Goal: Information Seeking & Learning: Learn about a topic

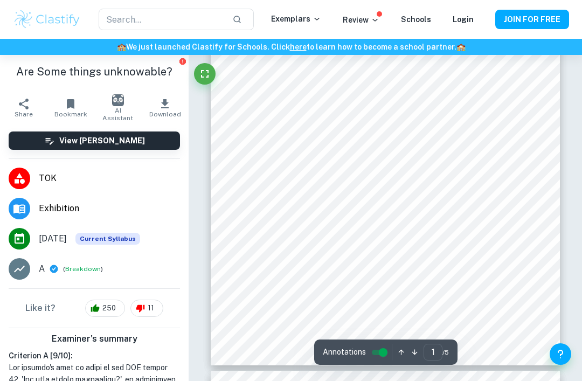
scroll to position [1174, 0]
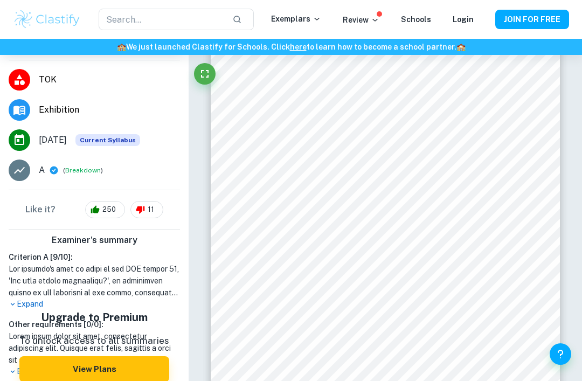
scroll to position [98, 0]
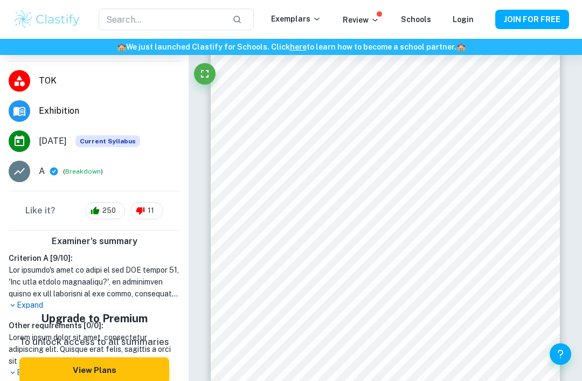
click at [38, 303] on p "Expand" at bounding box center [94, 305] width 171 height 11
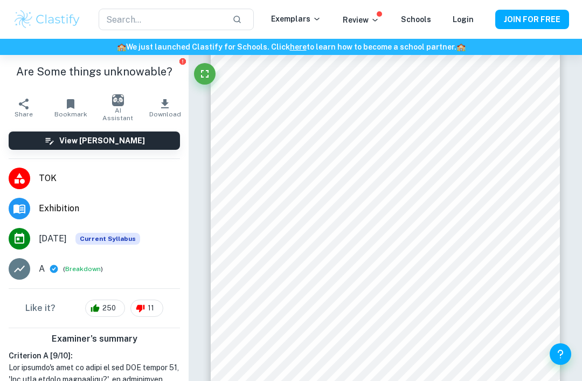
scroll to position [0, 0]
click at [129, 199] on li "Exhibition" at bounding box center [94, 208] width 189 height 30
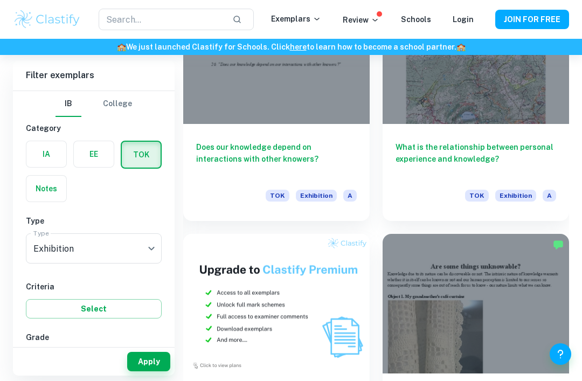
scroll to position [1007, 0]
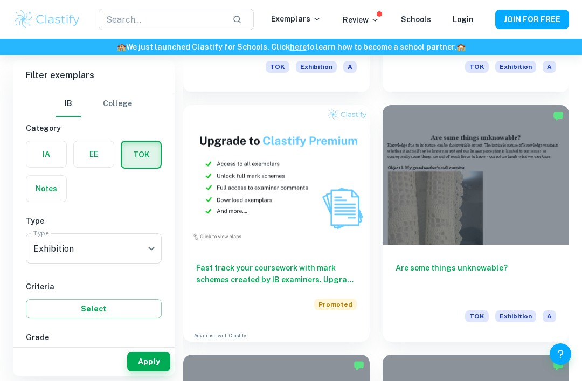
click at [514, 153] on div at bounding box center [475, 175] width 186 height 140
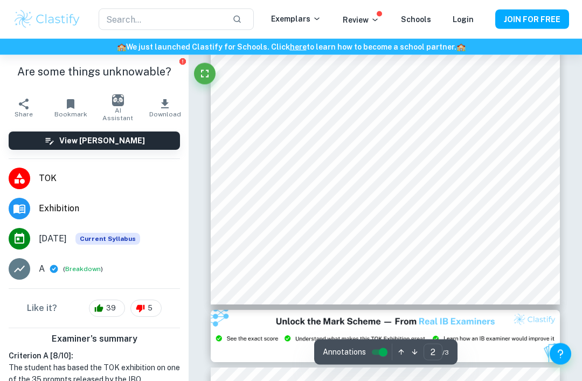
scroll to position [815, 0]
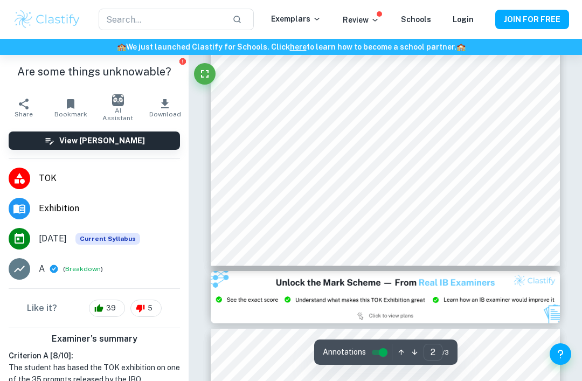
type input "3"
